Goal: Task Accomplishment & Management: Complete application form

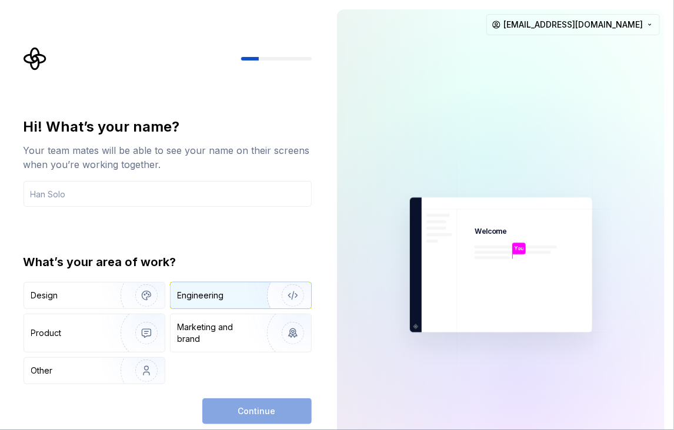
click at [191, 299] on div "Engineering" at bounding box center [201, 296] width 46 height 12
click at [247, 414] on div "Continue" at bounding box center [256, 412] width 109 height 26
click at [285, 298] on img "button" at bounding box center [285, 295] width 75 height 79
click at [223, 301] on div "Engineering" at bounding box center [207, 296] width 58 height 12
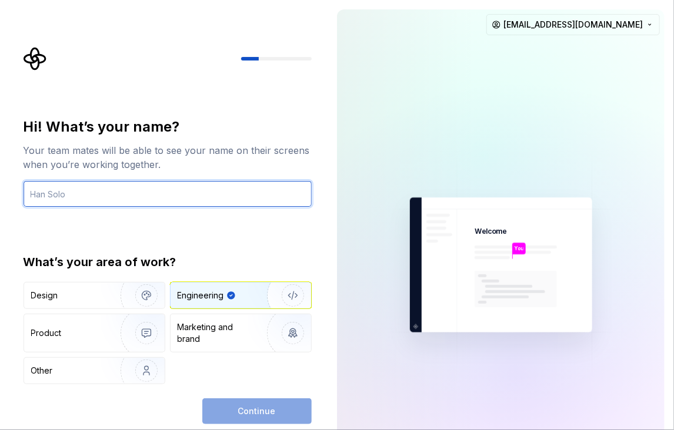
click at [80, 192] on input "text" at bounding box center [168, 194] width 288 height 26
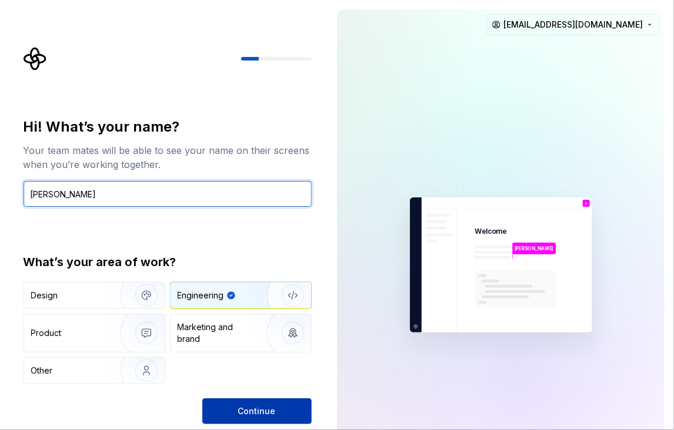
type input "[PERSON_NAME]"
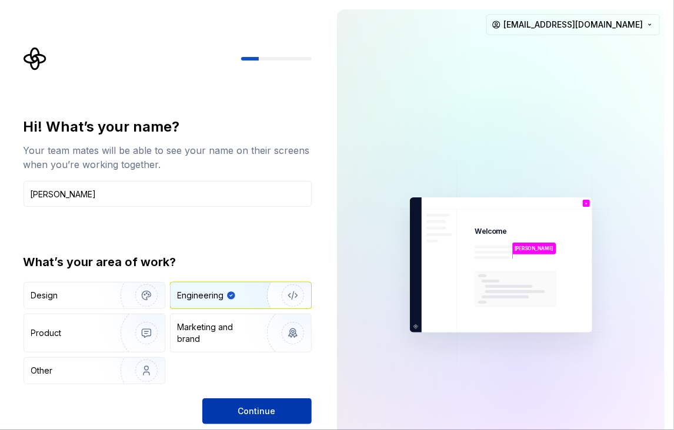
click at [235, 409] on button "Continue" at bounding box center [256, 412] width 109 height 26
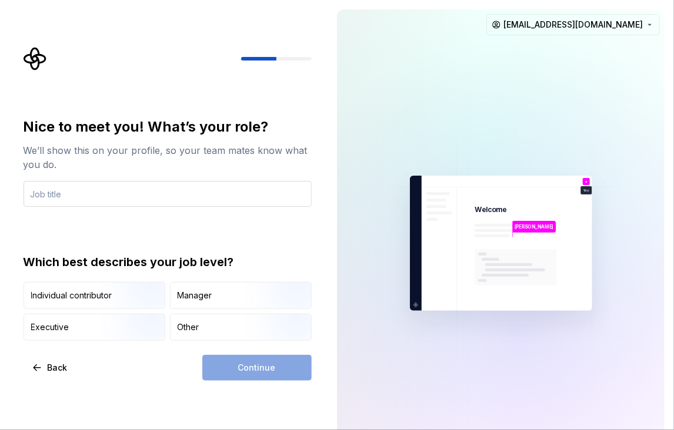
click at [71, 197] on input "text" at bounding box center [168, 194] width 288 height 26
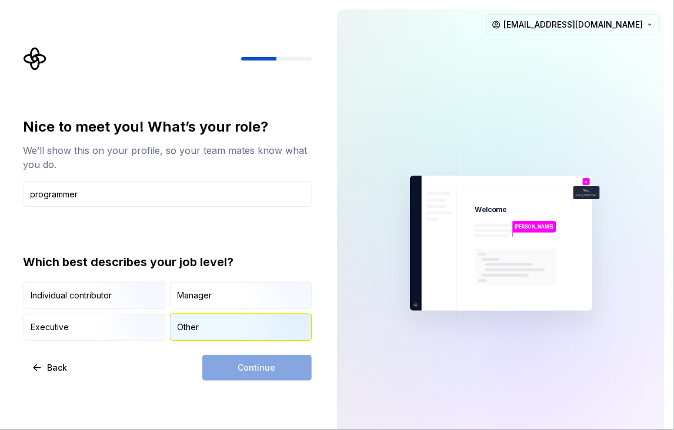
type input "programmer"
click at [183, 332] on div "Other" at bounding box center [189, 328] width 22 height 12
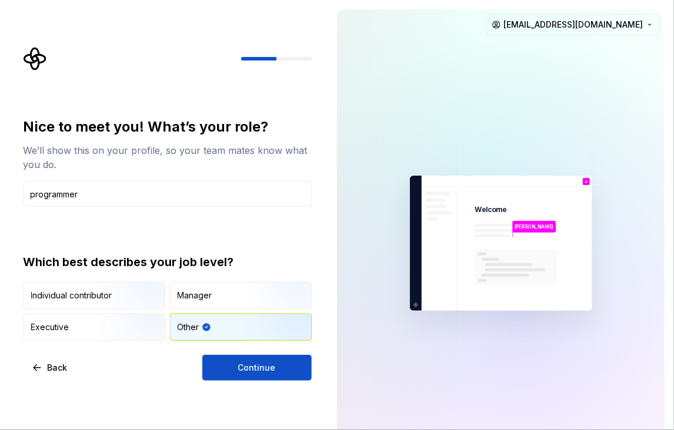
click at [233, 385] on div "Nice to meet you! What’s your role? We’ll show this on your profile, so your te…" at bounding box center [163, 243] width 327 height 487
click at [239, 372] on span "Continue" at bounding box center [257, 368] width 38 height 12
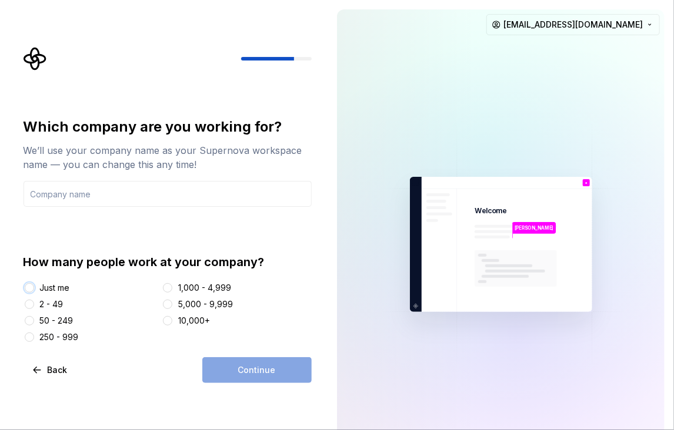
click at [32, 289] on button "Just me" at bounding box center [29, 287] width 9 height 9
click at [84, 200] on input "text" at bounding box center [168, 194] width 288 height 26
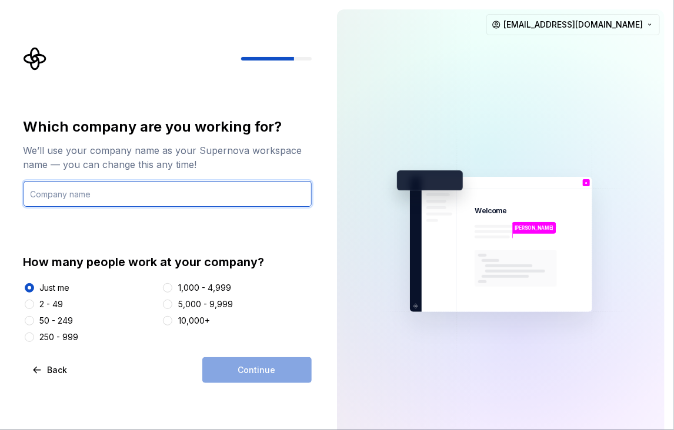
type input "g"
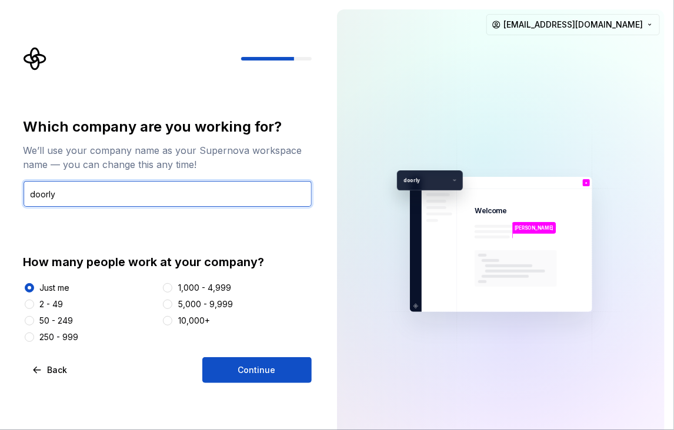
type input "doorly"
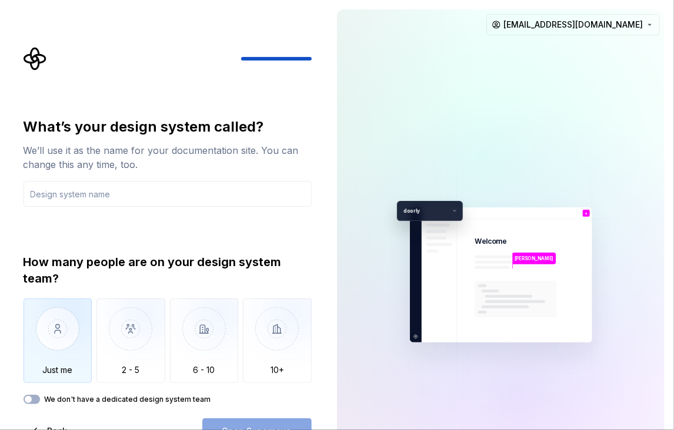
click at [59, 310] on img "button" at bounding box center [58, 338] width 69 height 79
click at [139, 197] on input "text" at bounding box center [168, 194] width 288 height 26
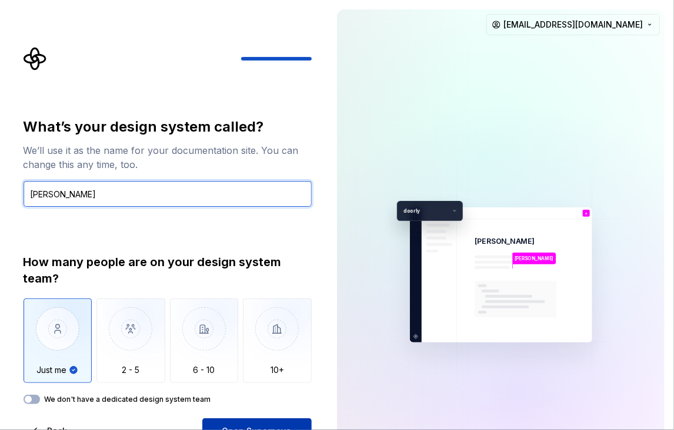
type input "[PERSON_NAME]"
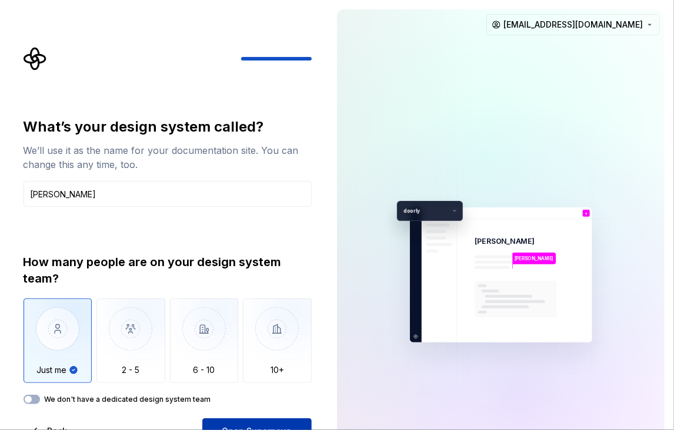
click at [228, 425] on button "Open Supernova" at bounding box center [256, 432] width 109 height 26
drag, startPoint x: 284, startPoint y: 214, endPoint x: 286, endPoint y: 142, distance: 72.3
click at [286, 142] on div "What’s your design system called? We’ll use it as the name for your documentati…" at bounding box center [168, 261] width 288 height 287
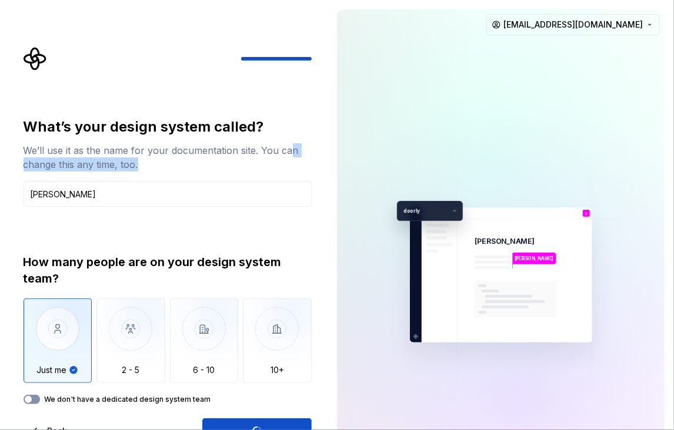
click at [37, 403] on button "We don't have a dedicated design system team" at bounding box center [32, 399] width 16 height 9
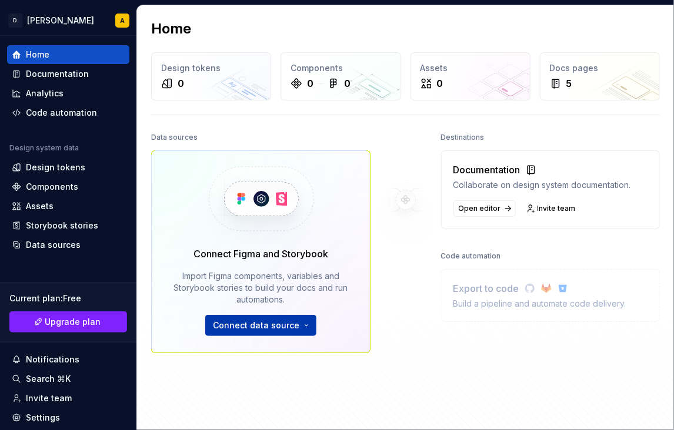
click at [254, 325] on html "[PERSON_NAME] A Home Documentation Analytics Code automation Design system data…" at bounding box center [337, 215] width 674 height 430
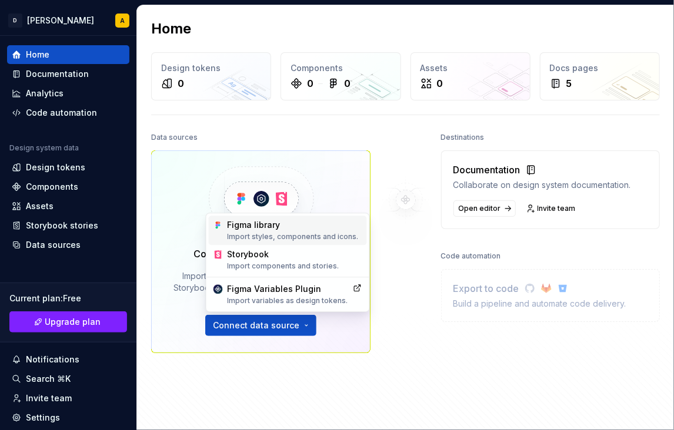
click at [242, 229] on div "Figma library Import styles, components and icons." at bounding box center [295, 230] width 135 height 22
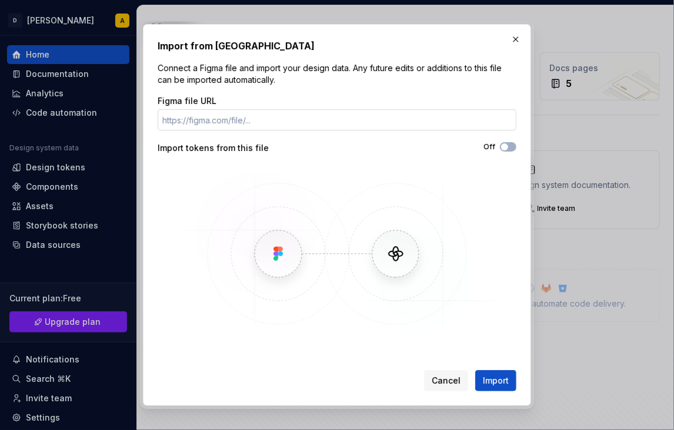
click at [261, 122] on input "Figma file URL" at bounding box center [337, 119] width 359 height 21
paste input "[URL][DOMAIN_NAME]"
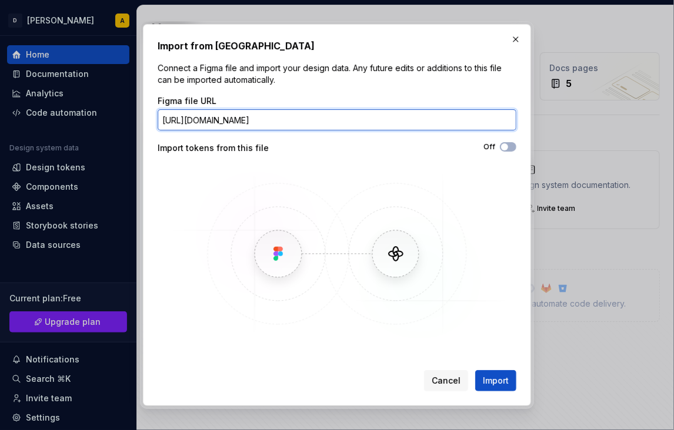
scroll to position [0, 54]
type input "[URL][DOMAIN_NAME]"
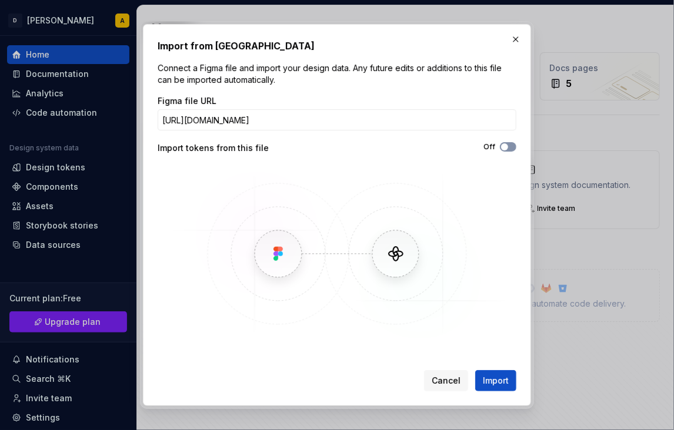
click at [500, 148] on icon "button" at bounding box center [504, 146] width 9 height 7
click at [489, 380] on span "Import" at bounding box center [496, 381] width 26 height 12
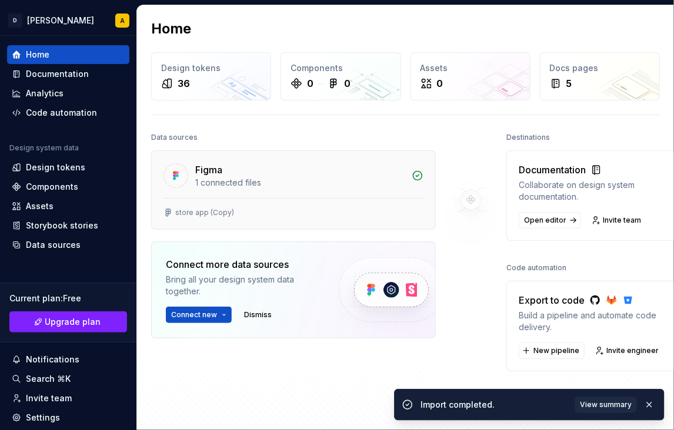
click at [333, 195] on div "Figma 1 connected files" at bounding box center [293, 174] width 283 height 47
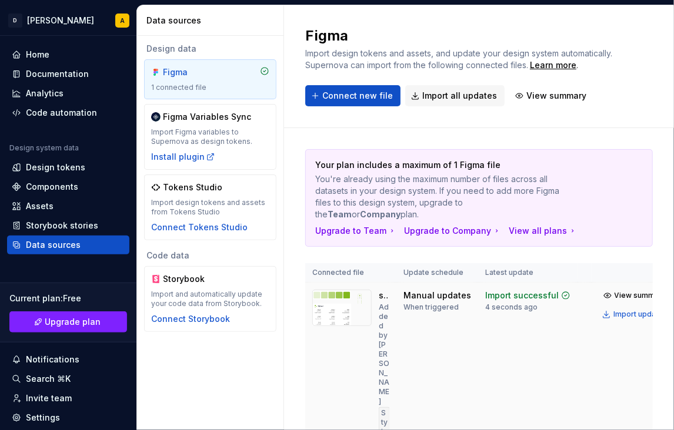
click at [489, 370] on td "Import successful 4 seconds ago" at bounding box center [527, 414] width 99 height 262
click at [614, 295] on span "View summary" at bounding box center [640, 295] width 52 height 9
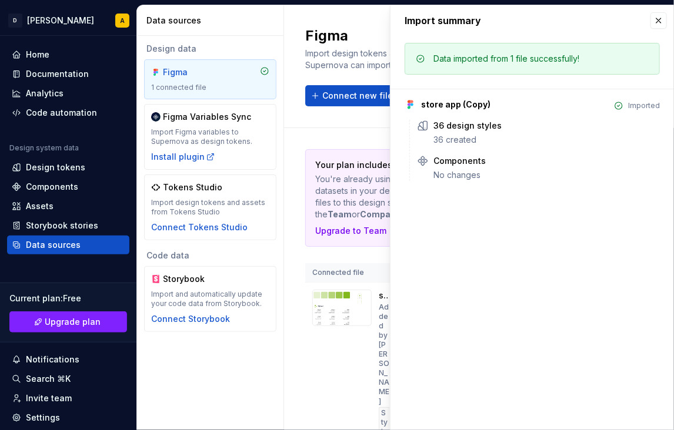
click at [444, 104] on div "store app (Copy)" at bounding box center [455, 105] width 69 height 12
click at [444, 122] on div "36 design styles" at bounding box center [467, 126] width 68 height 12
drag, startPoint x: 448, startPoint y: 148, endPoint x: 443, endPoint y: 166, distance: 18.8
click at [449, 149] on div "36 design styles 36 created Components No changes" at bounding box center [534, 150] width 250 height 61
click at [297, 380] on div "Your plan includes a maximum of 1 Figma file You're already using the maximum n…" at bounding box center [479, 358] width 390 height 460
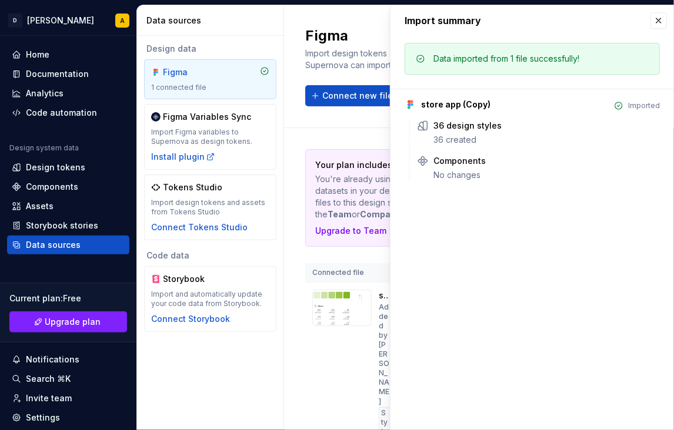
click at [287, 284] on div "Your plan includes a maximum of 1 Figma file You're already using the maximum n…" at bounding box center [479, 358] width 390 height 460
click at [196, 82] on div "Figma 1 connected file" at bounding box center [210, 79] width 118 height 26
